Goal: Information Seeking & Learning: Find specific fact

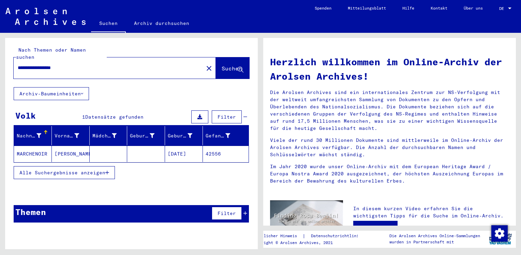
drag, startPoint x: 74, startPoint y: 63, endPoint x: 53, endPoint y: 68, distance: 21.4
click at [24, 66] on div "**********" at bounding box center [105, 67] width 182 height 15
type input "*"
type input "**********"
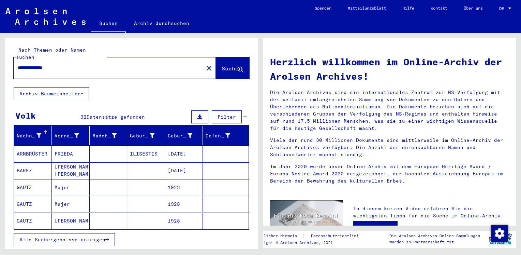
click at [78, 236] on span "Alle Suchergebnisse anzeigen" at bounding box center [62, 239] width 86 height 6
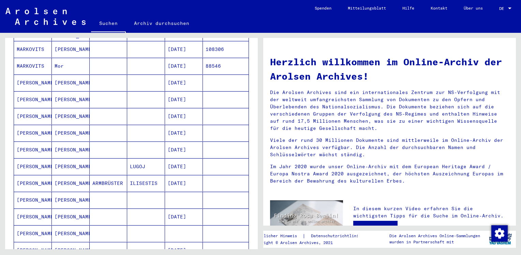
scroll to position [239, 0]
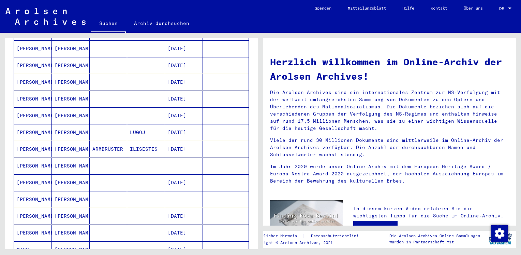
click at [68, 157] on mat-cell "[PERSON_NAME]" at bounding box center [71, 165] width 38 height 16
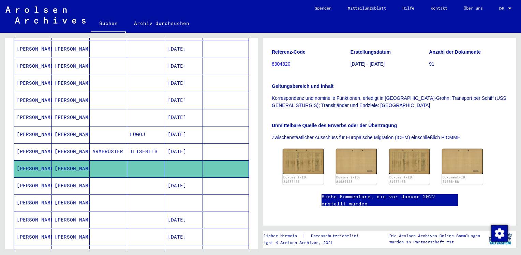
scroll to position [136, 0]
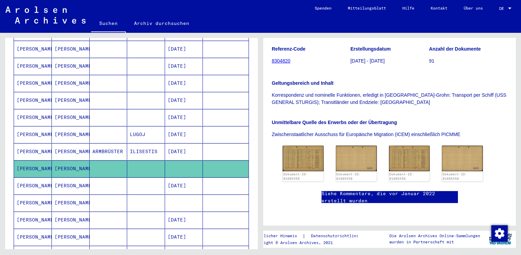
click at [295, 100] on div "3 Registrierungen und [MEDICAL_DATA] von Vertriebenen, Kindern und Vermissten /…" at bounding box center [390, 79] width 236 height 276
click at [294, 145] on img at bounding box center [303, 158] width 43 height 27
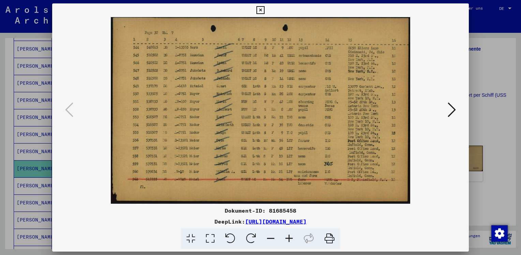
click at [288, 239] on icon at bounding box center [289, 238] width 18 height 21
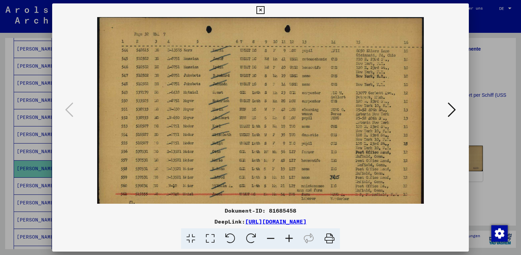
click at [289, 238] on icon at bounding box center [289, 238] width 18 height 21
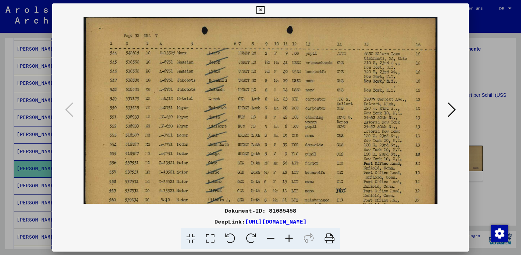
click at [289, 238] on icon at bounding box center [289, 238] width 18 height 21
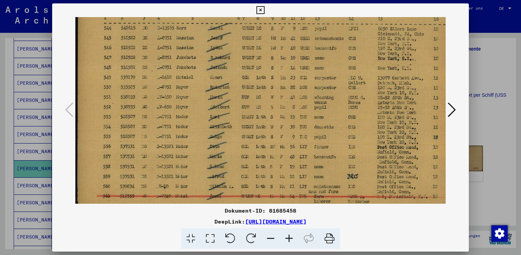
scroll to position [30, 0]
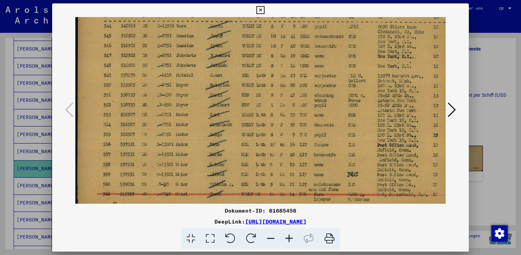
drag, startPoint x: 212, startPoint y: 130, endPoint x: 224, endPoint y: 101, distance: 31.5
click at [224, 101] on img at bounding box center [266, 105] width 382 height 237
click at [290, 239] on icon at bounding box center [289, 238] width 18 height 21
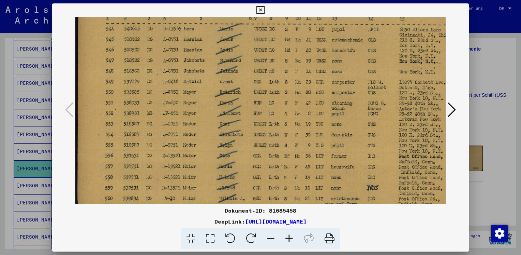
click at [290, 239] on icon at bounding box center [289, 238] width 18 height 21
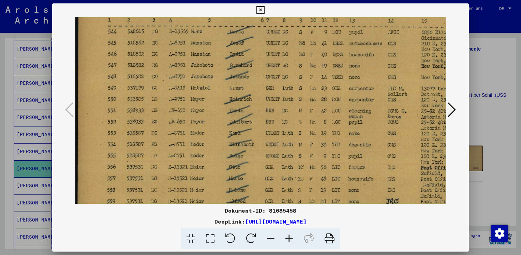
click at [290, 239] on icon at bounding box center [289, 238] width 18 height 21
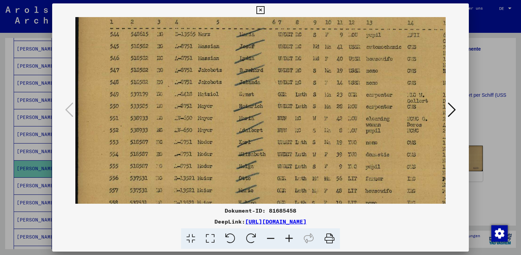
click at [264, 10] on icon at bounding box center [261, 10] width 8 height 8
